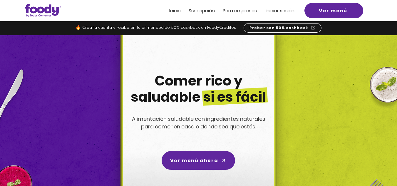
click at [274, 11] on span "Iniciar sesión" at bounding box center [279, 10] width 29 height 7
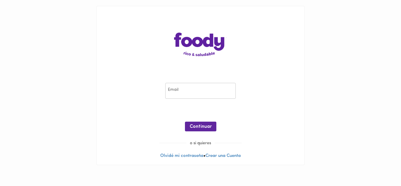
click at [190, 94] on input "email" at bounding box center [200, 91] width 70 height 16
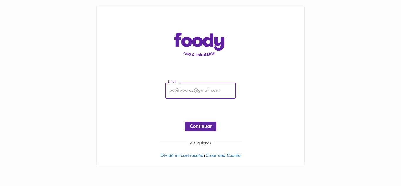
type input "[EMAIL_ADDRESS][DOMAIN_NAME]"
click at [205, 126] on span "Continuar" at bounding box center [201, 127] width 22 height 6
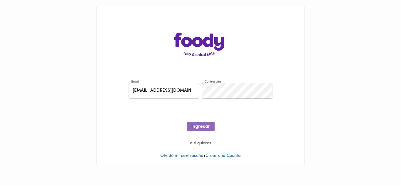
click at [205, 126] on span "Ingresar" at bounding box center [200, 127] width 18 height 6
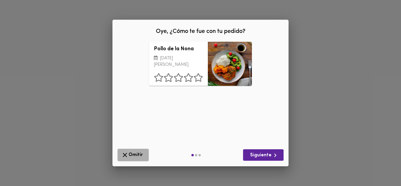
click at [133, 155] on span "Omitir" at bounding box center [133, 154] width 24 height 7
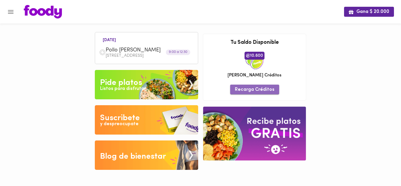
click at [257, 91] on span "Recarga Créditos" at bounding box center [255, 90] width 40 height 6
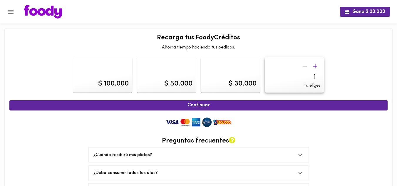
click at [318, 75] on input "1" at bounding box center [294, 77] width 52 height 9
click at [318, 74] on input "2" at bounding box center [294, 77] width 52 height 9
click at [318, 74] on input "3" at bounding box center [294, 77] width 52 height 9
click at [318, 78] on input "2" at bounding box center [294, 77] width 52 height 9
click at [318, 78] on input "1" at bounding box center [294, 77] width 52 height 9
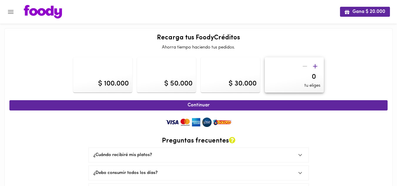
click at [318, 78] on input "0" at bounding box center [294, 77] width 52 height 9
type input "0"
type input "180000"
click at [303, 78] on input "180000" at bounding box center [294, 77] width 52 height 9
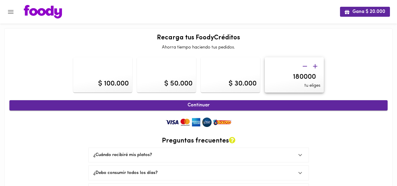
click at [195, 104] on span "Continuar" at bounding box center [198, 105] width 365 height 6
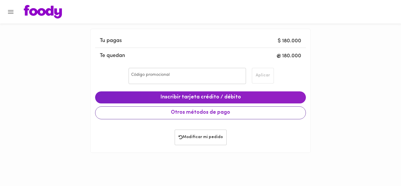
click at [213, 114] on span "Otros métodos de pago" at bounding box center [200, 112] width 201 height 6
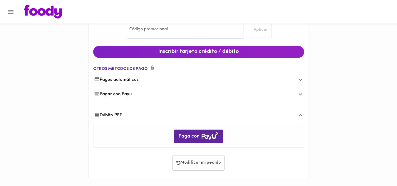
scroll to position [46, 0]
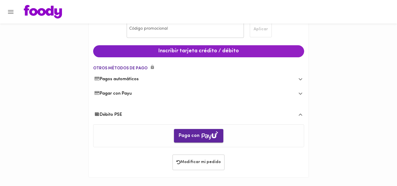
click at [192, 133] on span "Paga con" at bounding box center [198, 135] width 40 height 9
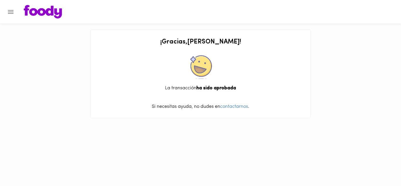
click at [9, 11] on icon "Menu" at bounding box center [11, 12] width 6 height 4
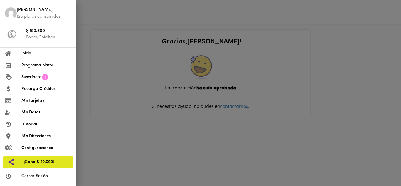
click at [38, 176] on span "Cerrar Sesión" at bounding box center [46, 176] width 50 height 6
